Goal: Information Seeking & Learning: Check status

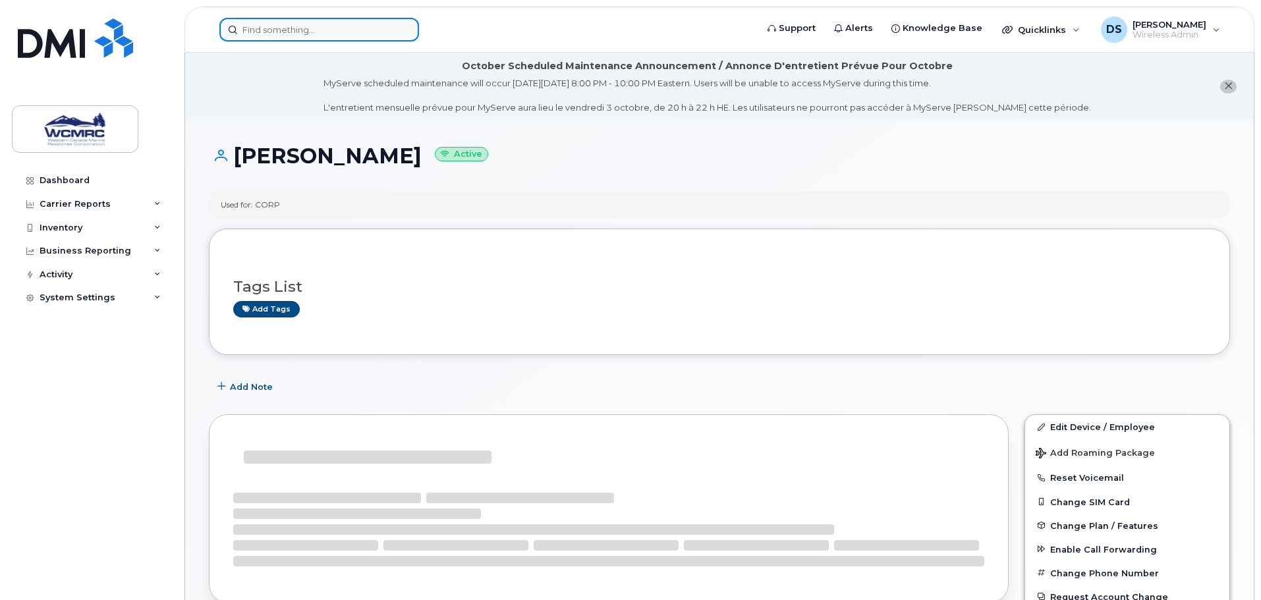
click at [280, 31] on input at bounding box center [319, 30] width 200 height 24
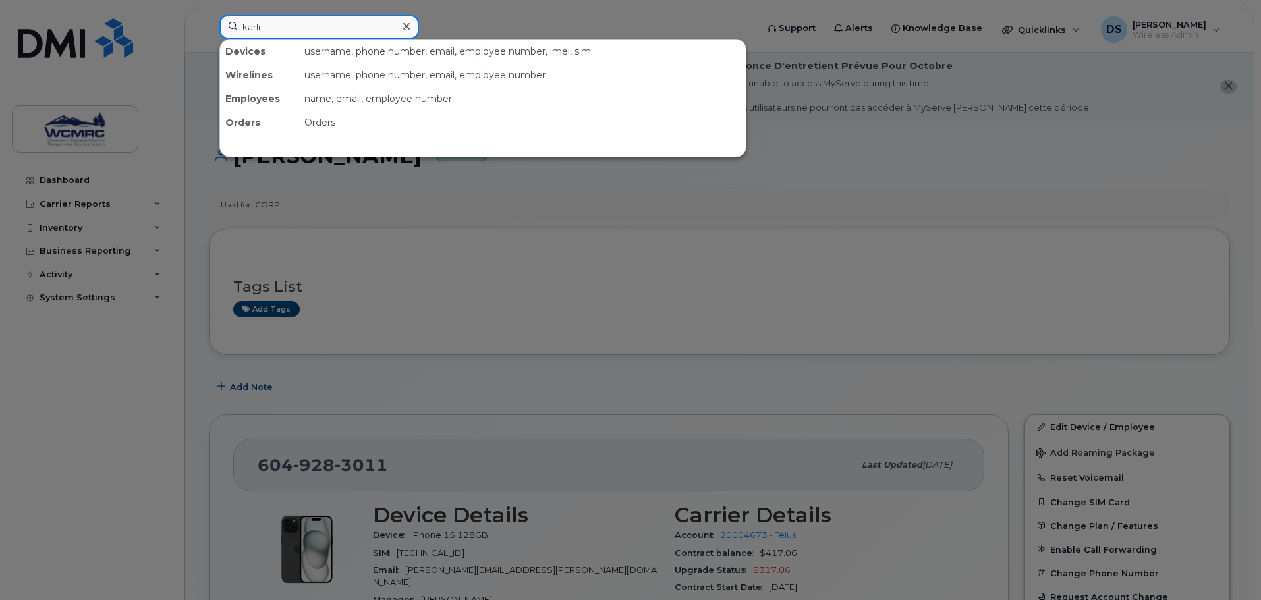
type input "karli"
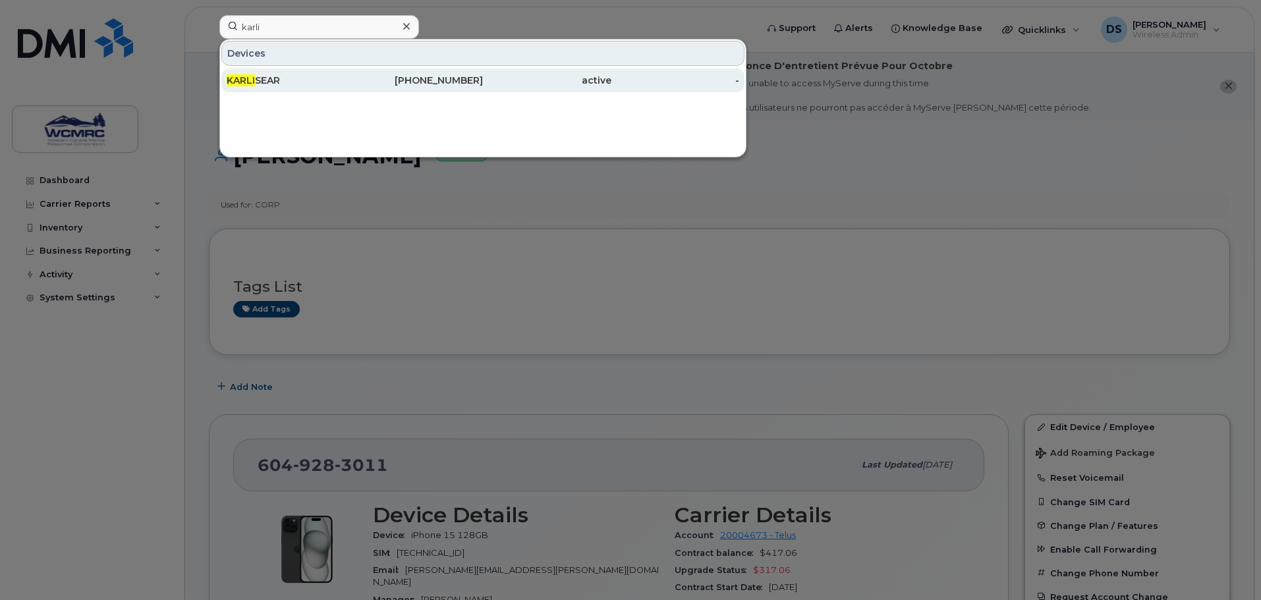
click at [350, 86] on div "[PERSON_NAME]" at bounding box center [291, 80] width 128 height 13
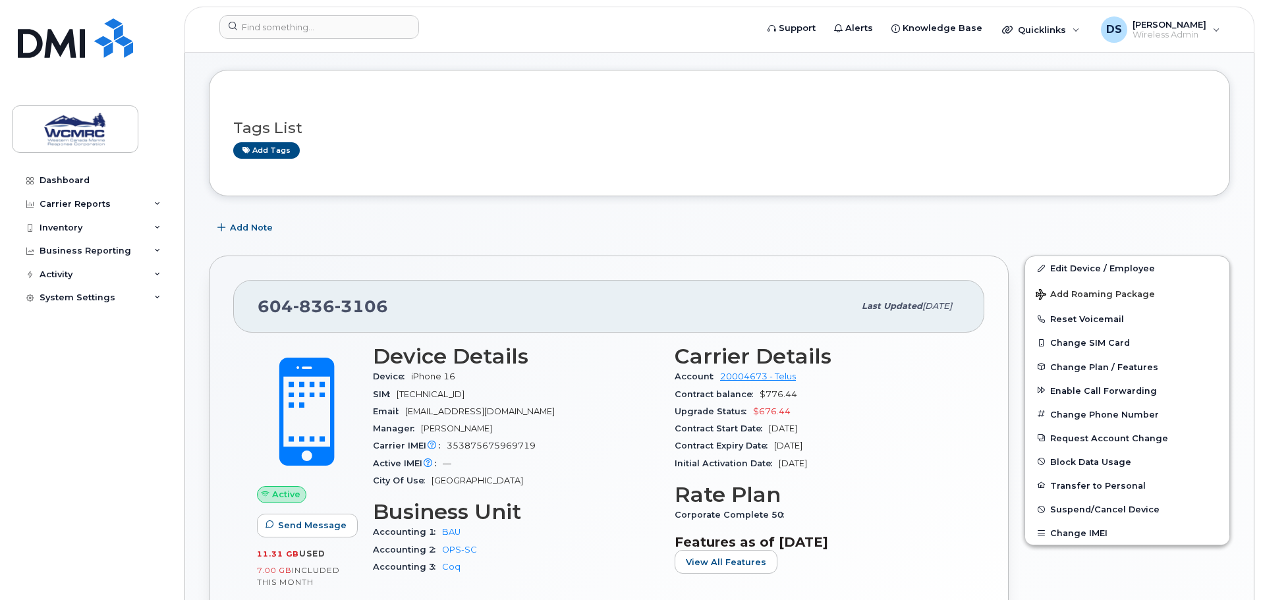
scroll to position [132, 0]
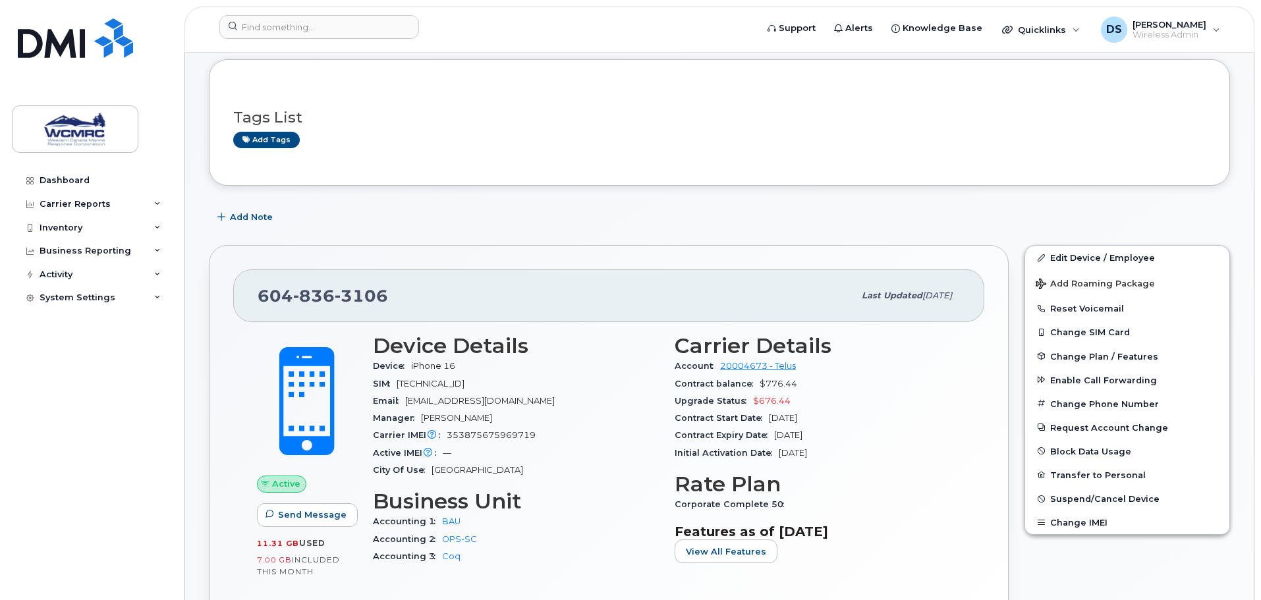
drag, startPoint x: 258, startPoint y: 558, endPoint x: 320, endPoint y: 570, distance: 63.0
click at [320, 570] on div "7.00 GB  included this month" at bounding box center [307, 565] width 100 height 23
drag, startPoint x: 258, startPoint y: 545, endPoint x: 331, endPoint y: 542, distance: 73.2
click at [331, 542] on div "11.31 GB  used" at bounding box center [307, 543] width 100 height 12
drag, startPoint x: 343, startPoint y: 560, endPoint x: 261, endPoint y: 564, distance: 81.8
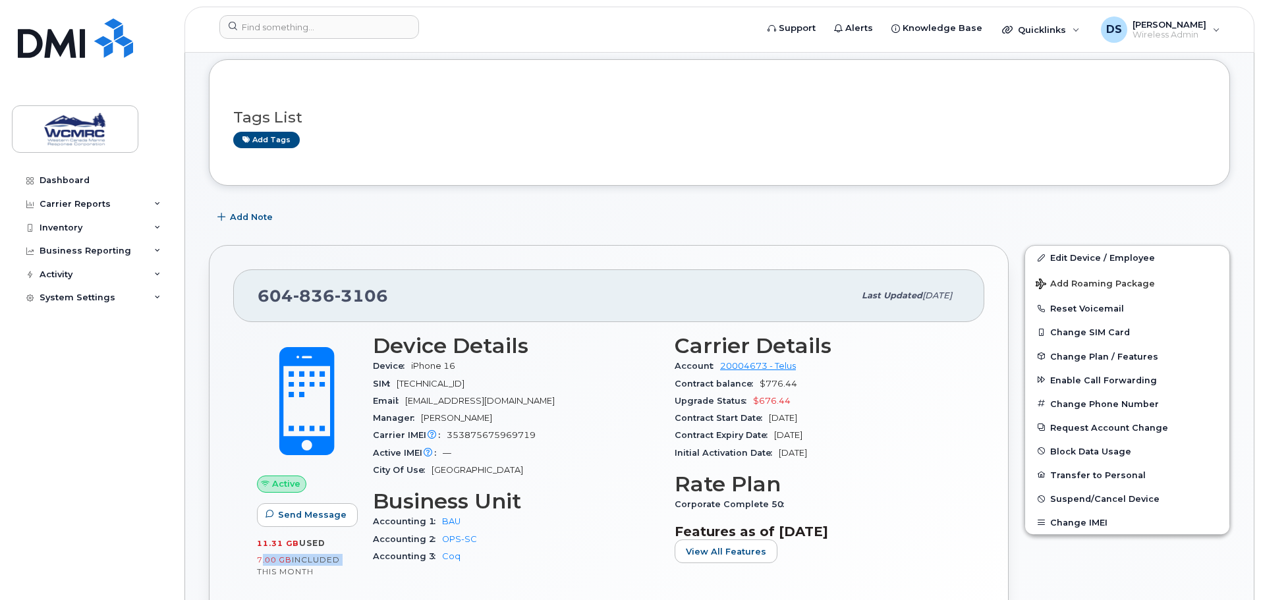
click at [261, 564] on div "7.00 GB  included this month" at bounding box center [307, 565] width 100 height 23
drag, startPoint x: 313, startPoint y: 574, endPoint x: 258, endPoint y: 553, distance: 59.2
click at [258, 553] on div "11.31 GB  used 7.00 GB  included this month" at bounding box center [307, 557] width 100 height 40
drag, startPoint x: 260, startPoint y: 545, endPoint x: 329, endPoint y: 545, distance: 69.2
click at [329, 545] on div "11.31 GB  used" at bounding box center [307, 543] width 100 height 12
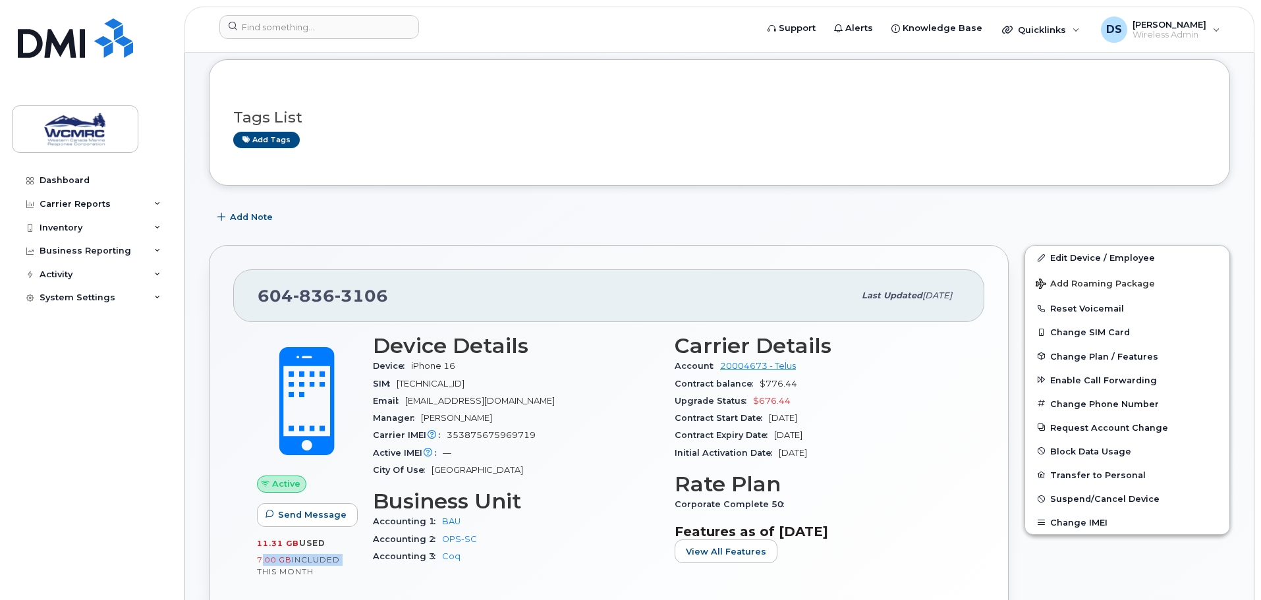
drag, startPoint x: 323, startPoint y: 570, endPoint x: 256, endPoint y: 559, distance: 68.8
click at [256, 559] on div "Active Send Message 11.31 GB  used 7.00 GB  included this month" at bounding box center [307, 458] width 116 height 265
click at [227, 511] on div "604 836 3106 Last updated Apr 24, 2025 Active Send Message 11.31 GB  used 7.00 …" at bounding box center [609, 456] width 800 height 422
